Goal: Information Seeking & Learning: Learn about a topic

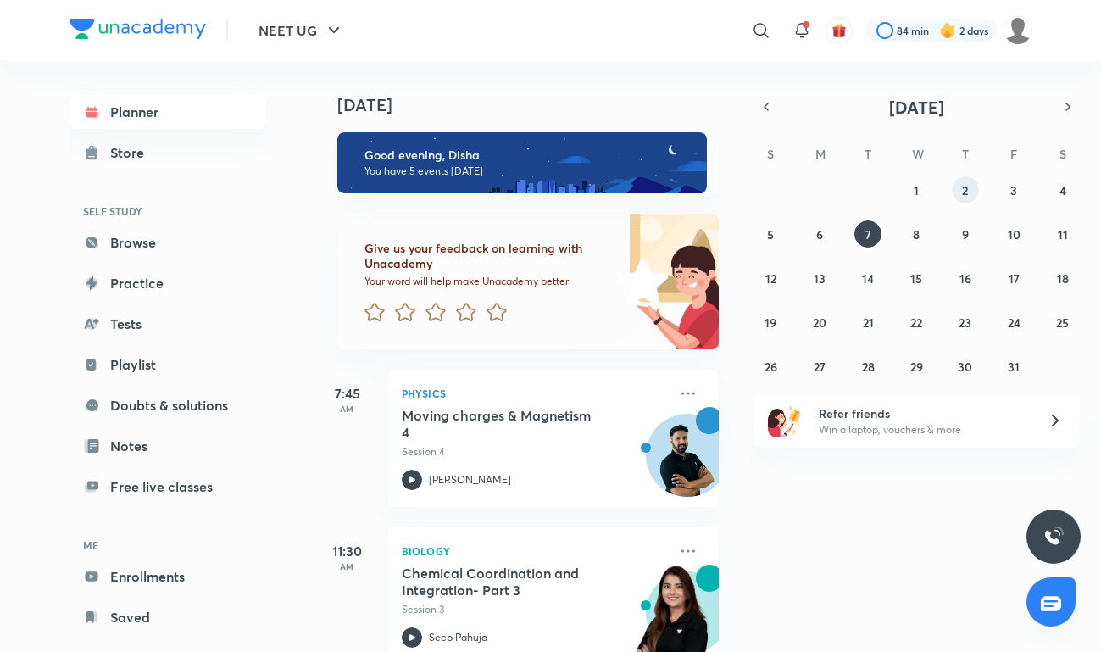
click at [961, 181] on button "2" at bounding box center [964, 189] width 27 height 27
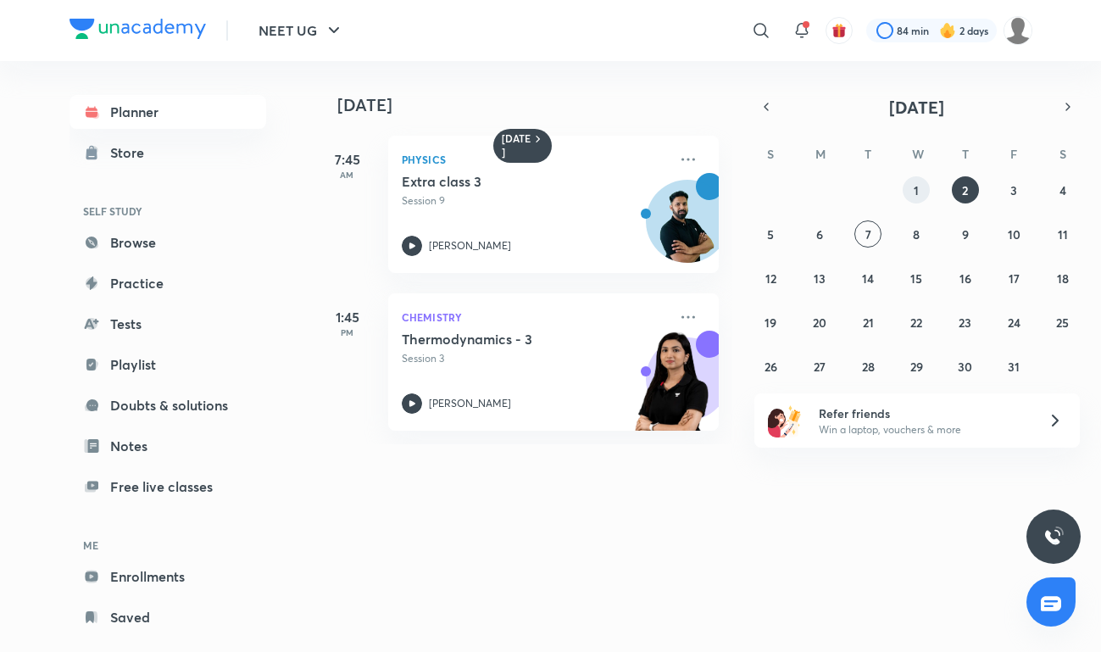
click at [917, 183] on abbr "1" at bounding box center [915, 190] width 5 height 16
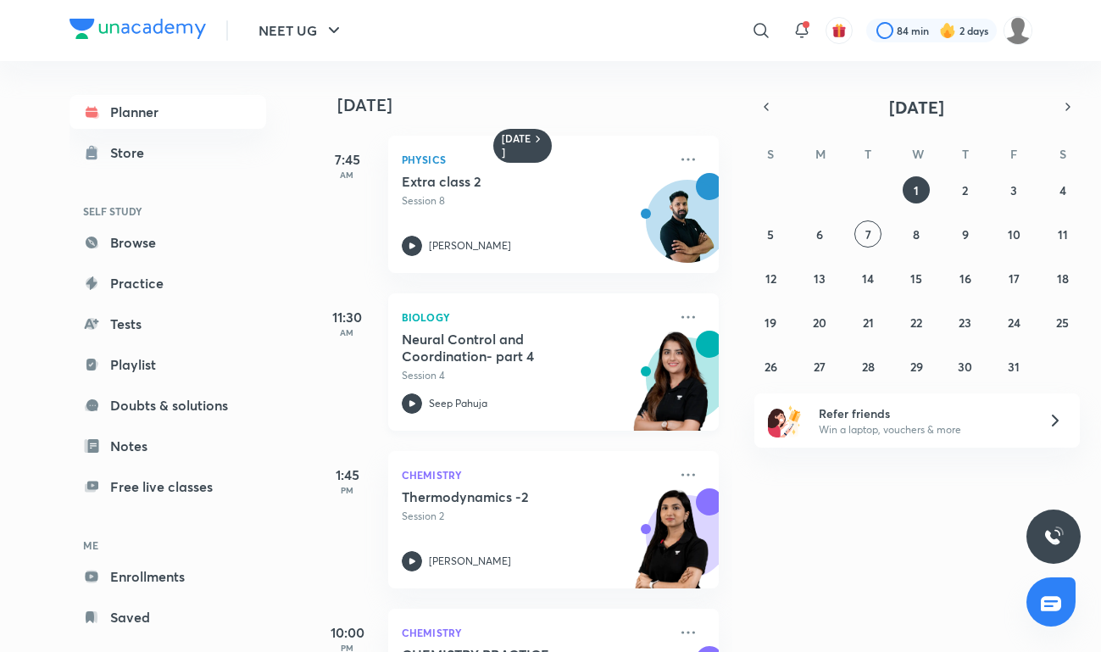
click at [530, 377] on p "Session 4" at bounding box center [535, 375] width 266 height 15
